Goal: Book appointment/travel/reservation

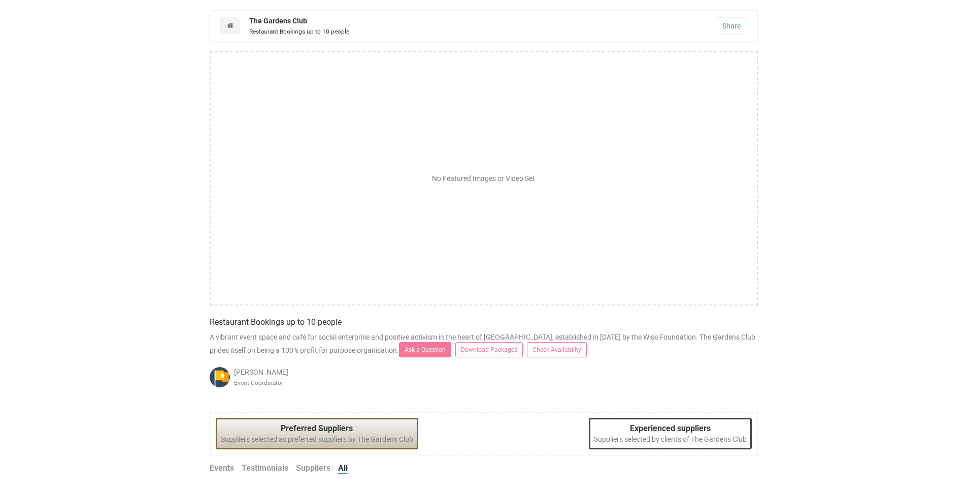
click at [527, 348] on link "Check Availability" at bounding box center [557, 349] width 60 height 15
